Goal: Task Accomplishment & Management: Manage account settings

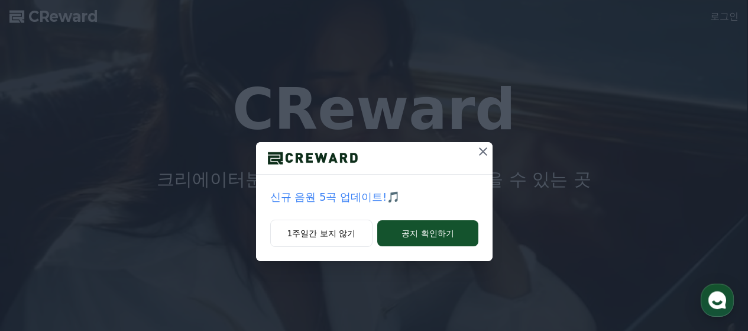
click at [481, 155] on icon at bounding box center [483, 151] width 14 height 14
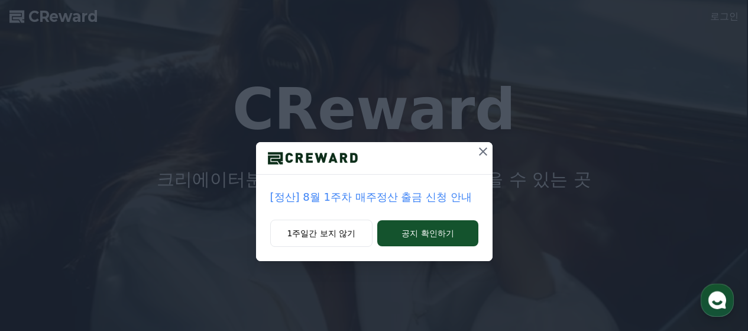
click at [482, 147] on icon at bounding box center [483, 151] width 14 height 14
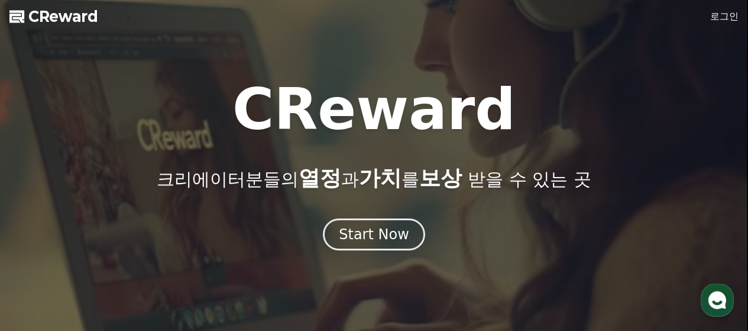
click at [716, 14] on link "로그인" at bounding box center [724, 16] width 28 height 14
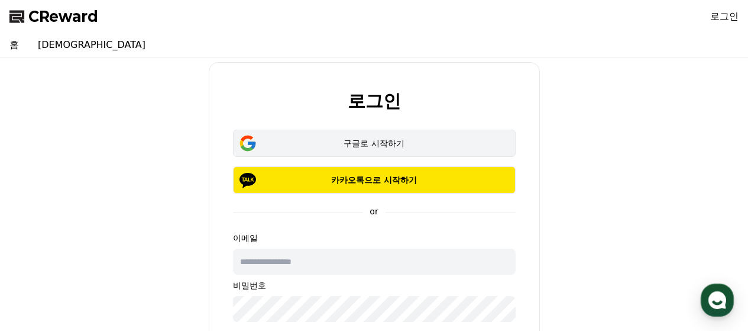
click at [362, 141] on div "구글로 시작하기" at bounding box center [374, 143] width 248 height 12
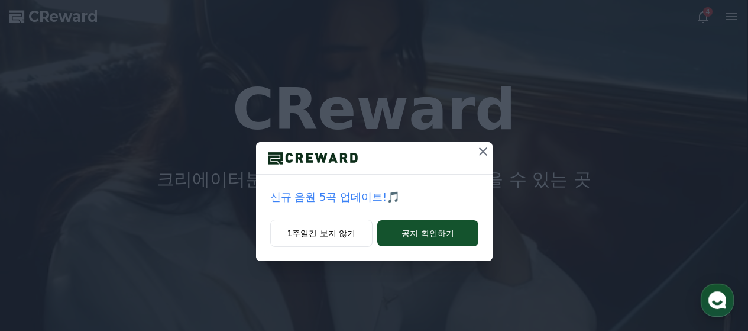
click at [482, 148] on icon at bounding box center [483, 151] width 14 height 14
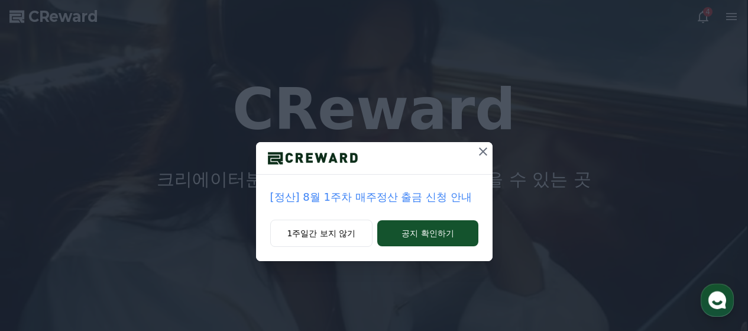
click at [480, 150] on icon at bounding box center [483, 151] width 14 height 14
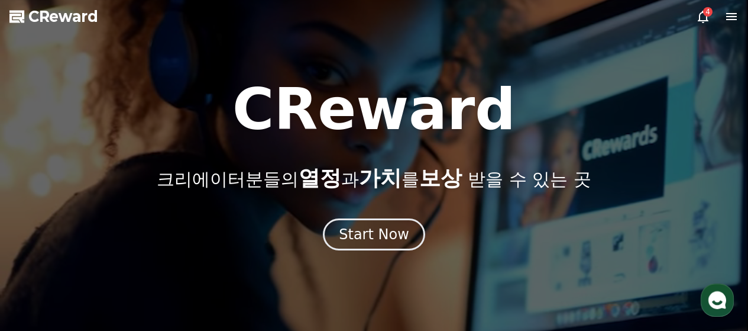
click at [48, 16] on span "CReward" at bounding box center [63, 16] width 70 height 19
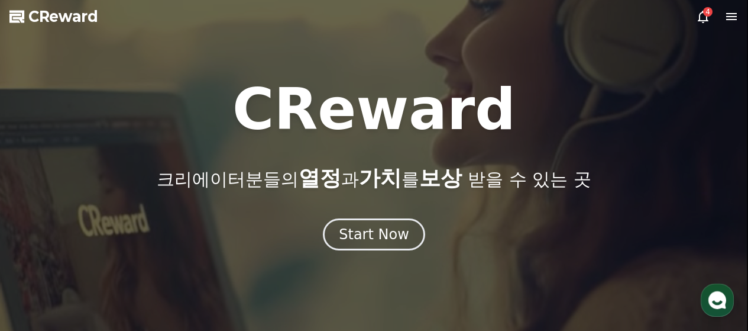
click at [699, 18] on icon at bounding box center [703, 17] width 11 height 12
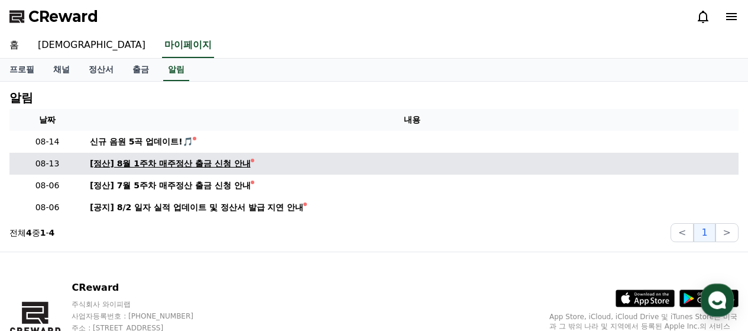
click at [199, 168] on div "[정산] 8월 1주차 매주정산 출금 신청 안내" at bounding box center [170, 163] width 161 height 12
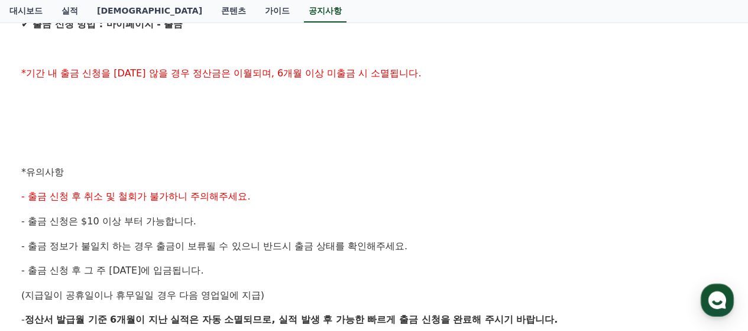
scroll to position [473, 0]
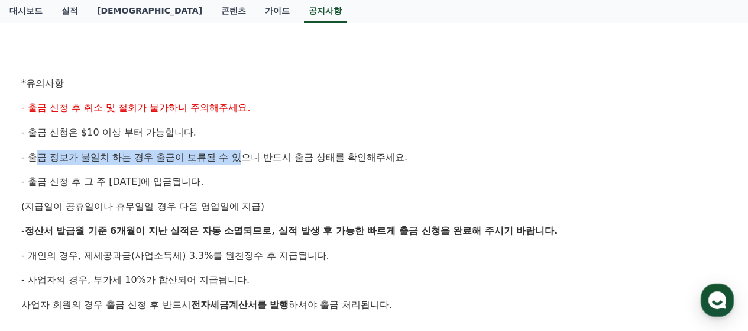
drag, startPoint x: 115, startPoint y: 154, endPoint x: 277, endPoint y: 154, distance: 162.0
click at [261, 154] on span "- 출금 정보가 불일치 하는 경우 출금이 보류될 수 있으니 반드시 출금 상태를 확인해주세요." at bounding box center [214, 156] width 386 height 11
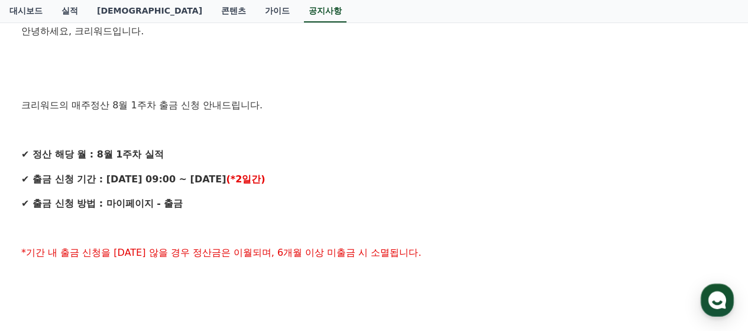
scroll to position [0, 0]
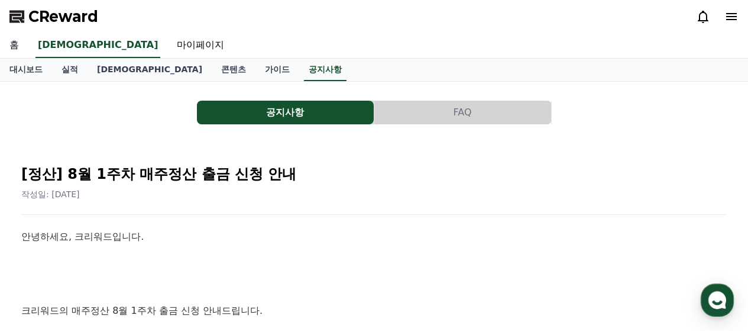
click at [8, 44] on link "홈" at bounding box center [14, 45] width 28 height 25
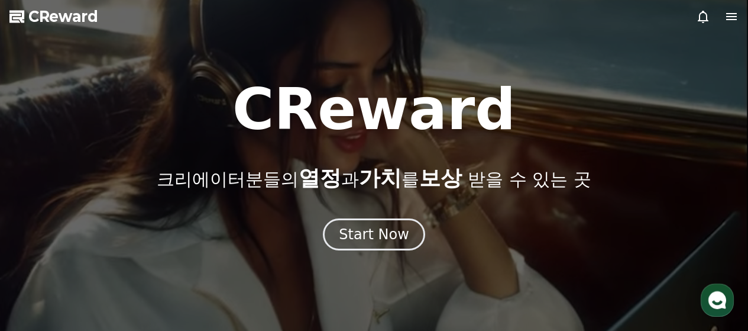
click at [70, 17] on span "CReward" at bounding box center [63, 16] width 70 height 19
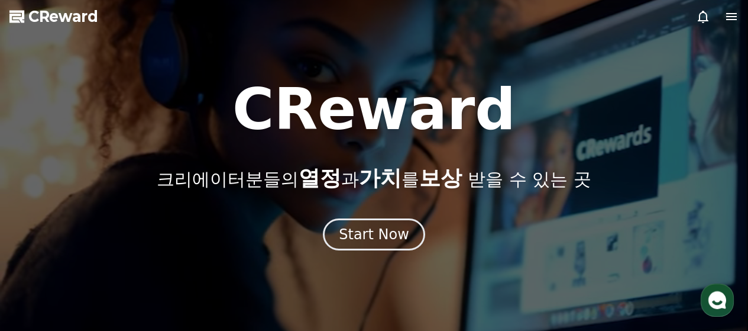
click at [69, 15] on span "CReward" at bounding box center [63, 16] width 70 height 19
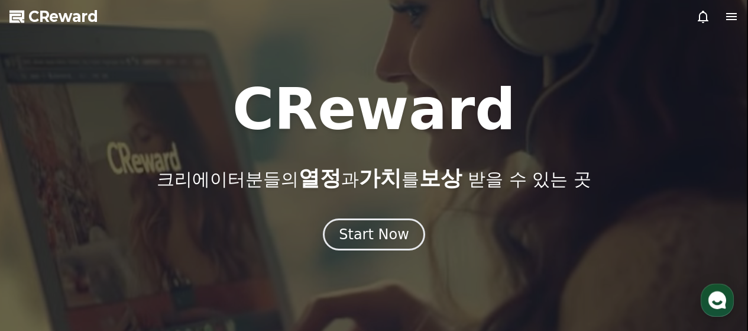
click at [24, 13] on polygon at bounding box center [16, 17] width 15 height 12
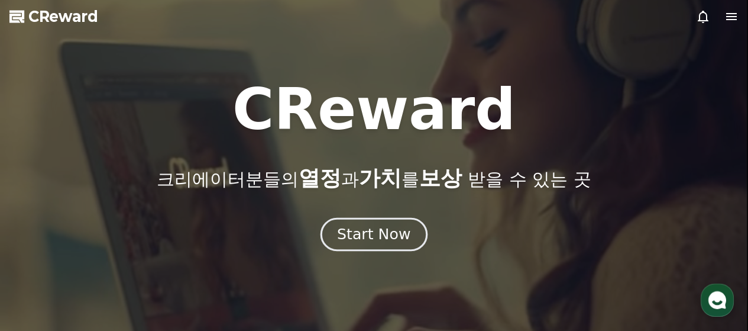
click at [354, 237] on div "Start Now" at bounding box center [373, 234] width 73 height 20
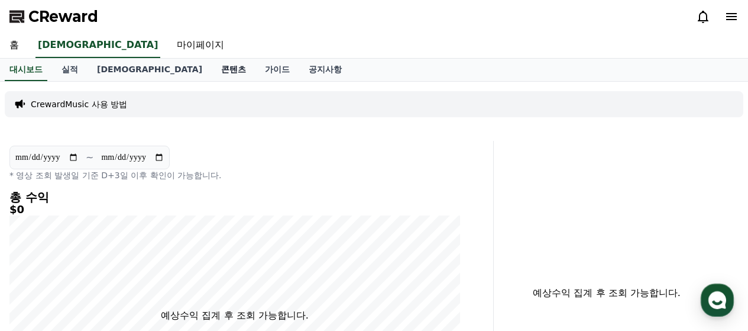
click at [212, 72] on link "콘텐츠" at bounding box center [234, 70] width 44 height 22
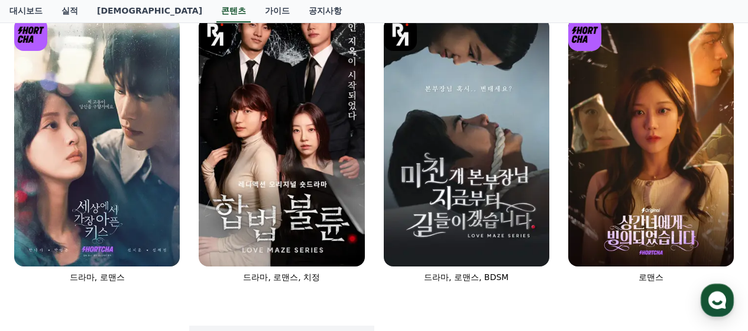
scroll to position [107, 0]
